Goal: Transaction & Acquisition: Purchase product/service

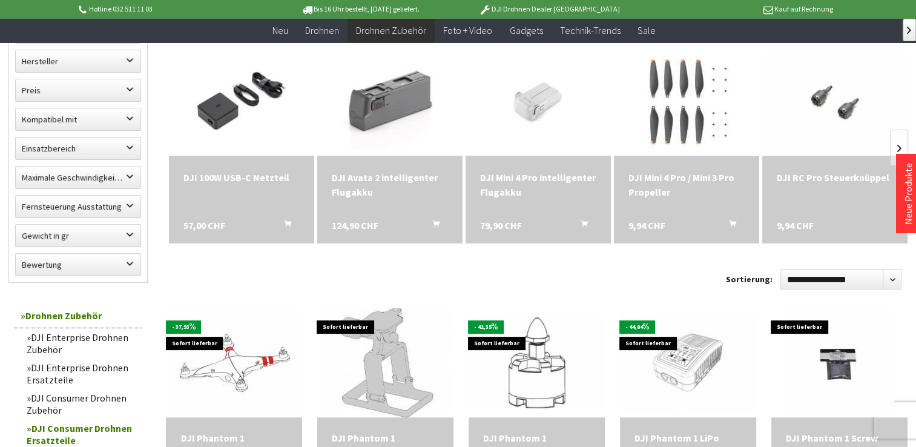
scroll to position [182, 0]
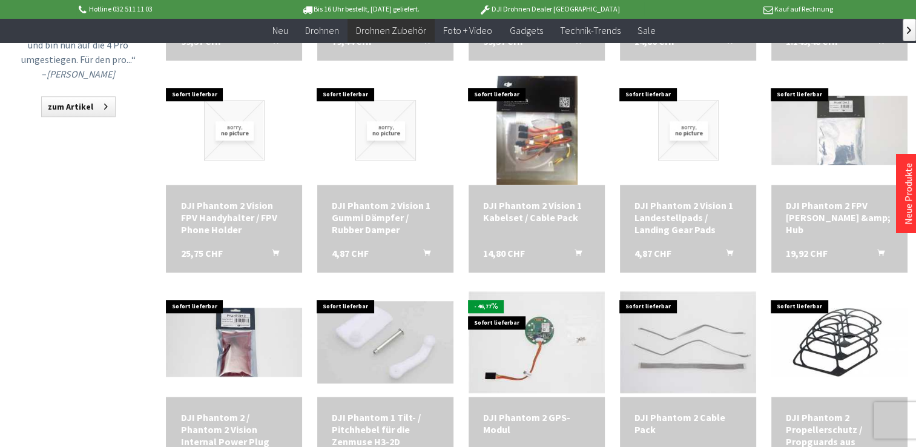
scroll to position [1090, 0]
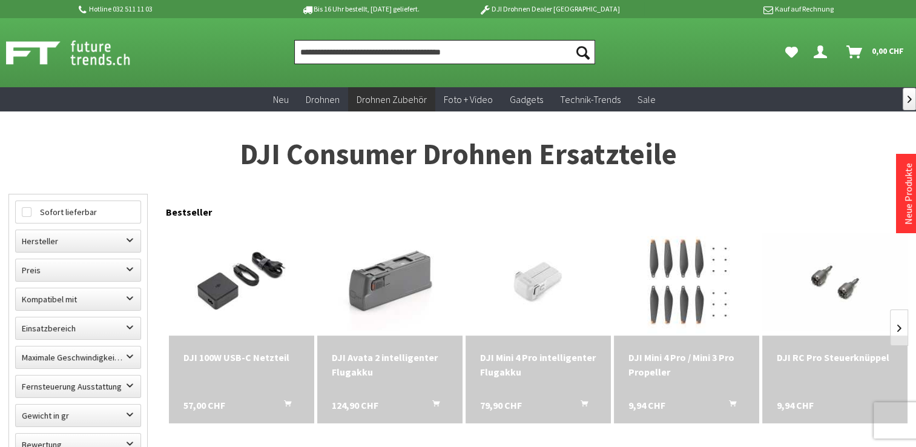
click at [307, 55] on input "Produkt, Marke, Kategorie, EAN, Artikelnummer…" at bounding box center [445, 52] width 302 height 24
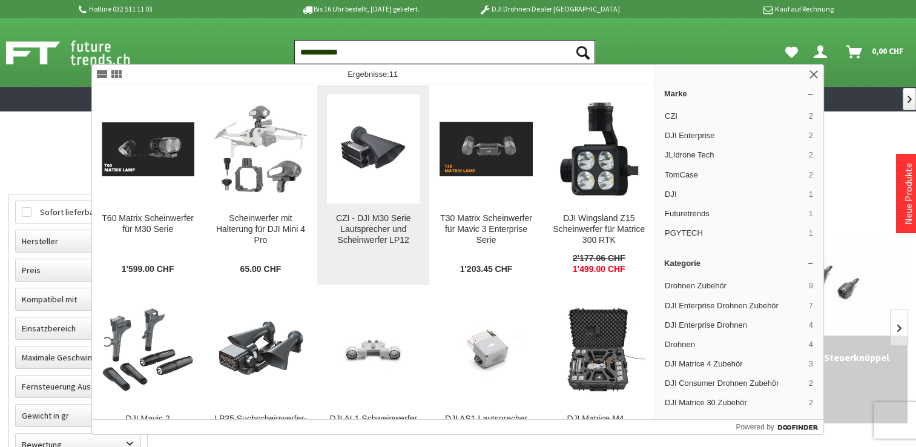
type input "**********"
click at [372, 219] on div "CZI - DJI M30 Serie Lautsprecher und Scheinwerfer LP12" at bounding box center [373, 229] width 93 height 33
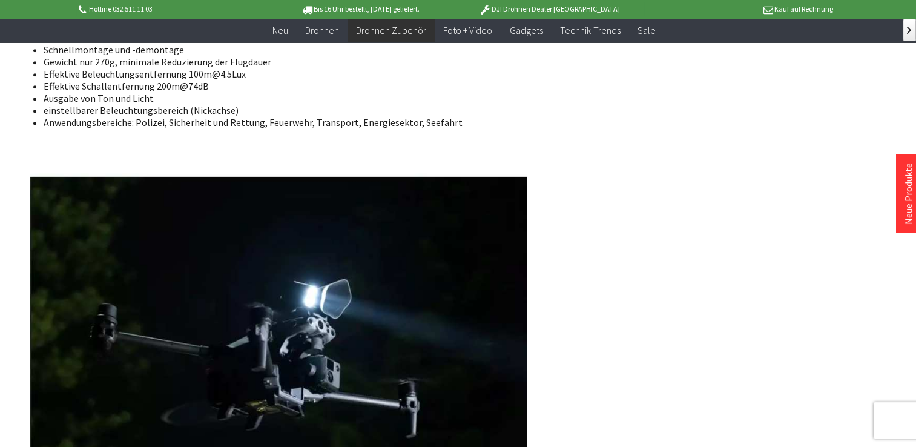
scroll to position [666, 0]
